Goal: Obtain resource: Download file/media

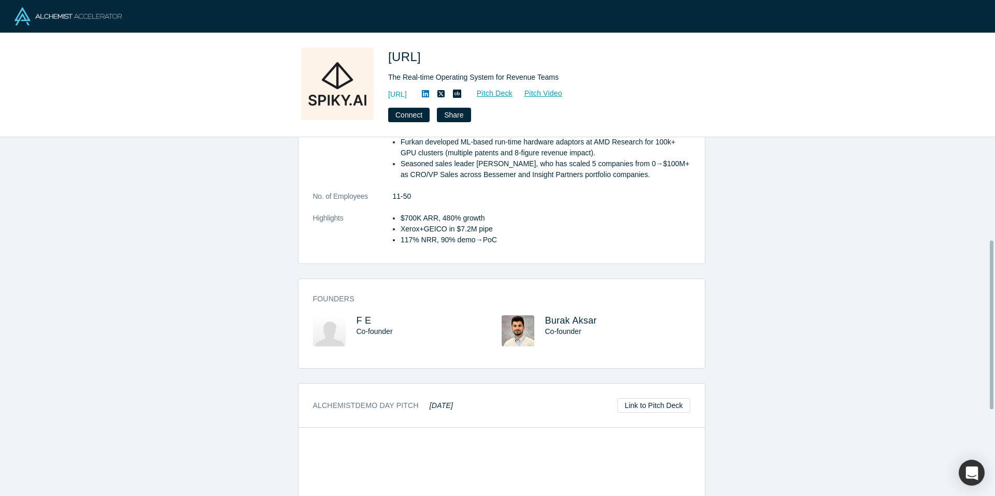
scroll to position [228, 0]
click at [548, 319] on span "Burak Aksar" at bounding box center [571, 318] width 52 height 10
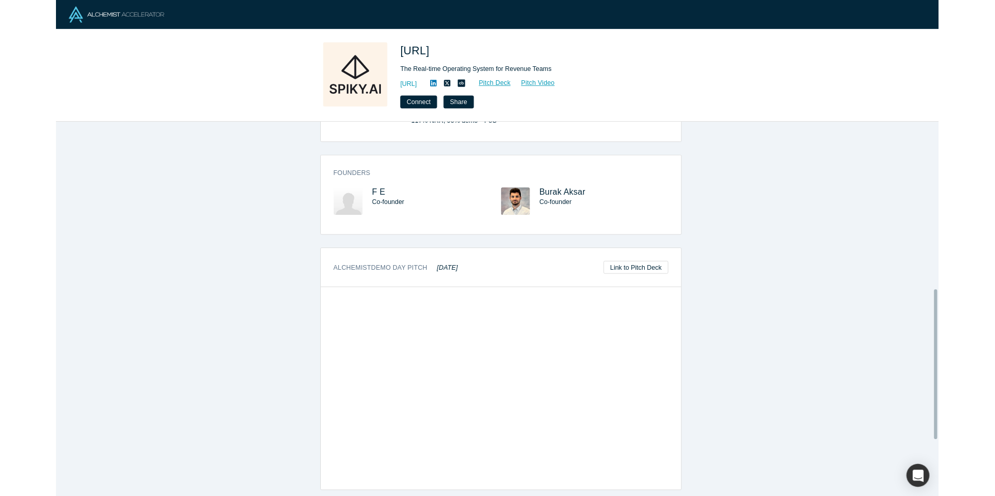
scroll to position [401, 0]
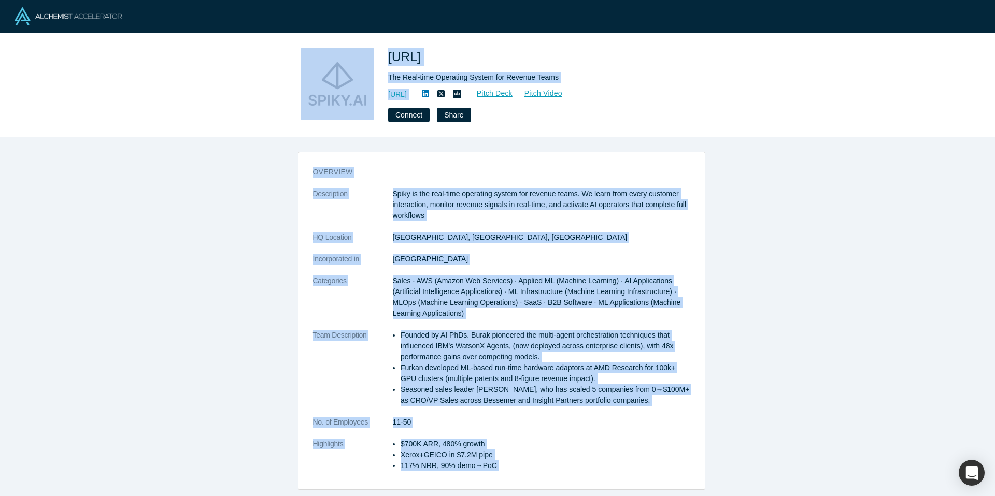
drag, startPoint x: 732, startPoint y: 485, endPoint x: 308, endPoint y: 45, distance: 611.1
click at [308, 45] on div "[URL] The Real-time Operating System for Revenue Teams [URL] Pitch Deck Pitch V…" at bounding box center [497, 248] width 995 height 496
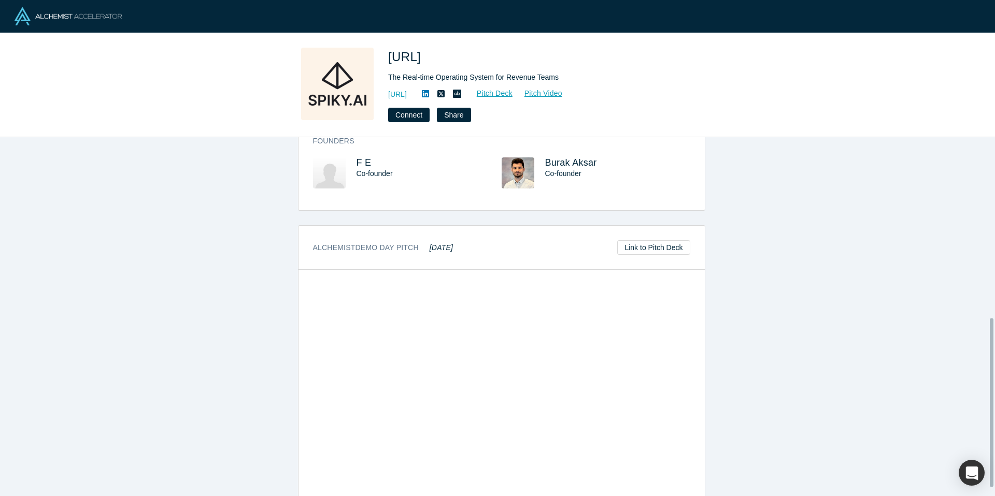
scroll to position [401, 0]
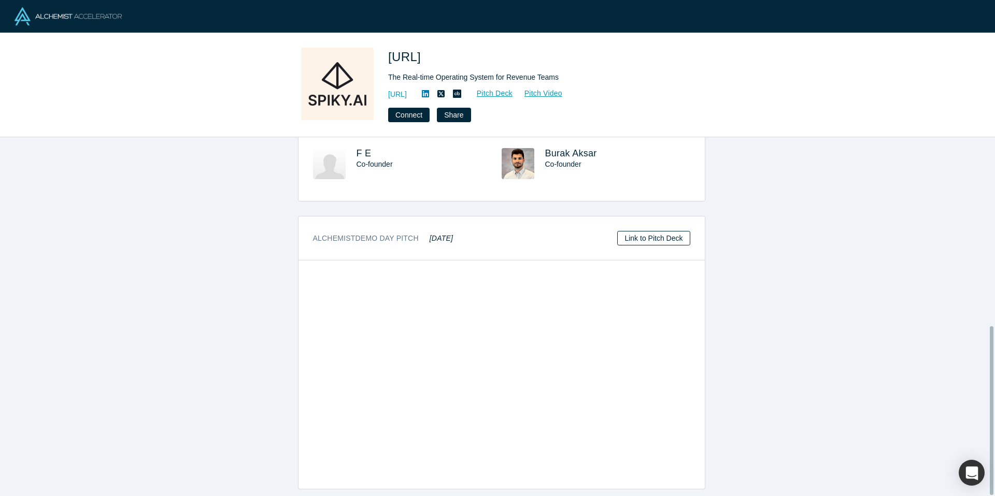
click at [653, 234] on link "Link to Pitch Deck" at bounding box center [653, 238] width 73 height 15
